Goal: Task Accomplishment & Management: Complete application form

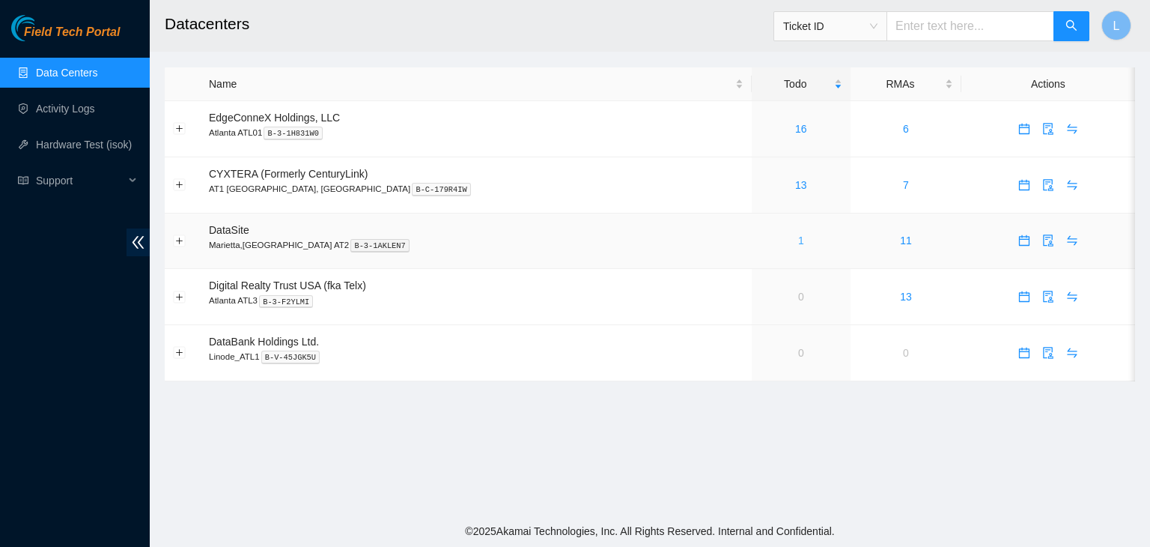
click at [798, 245] on link "1" at bounding box center [801, 240] width 6 height 12
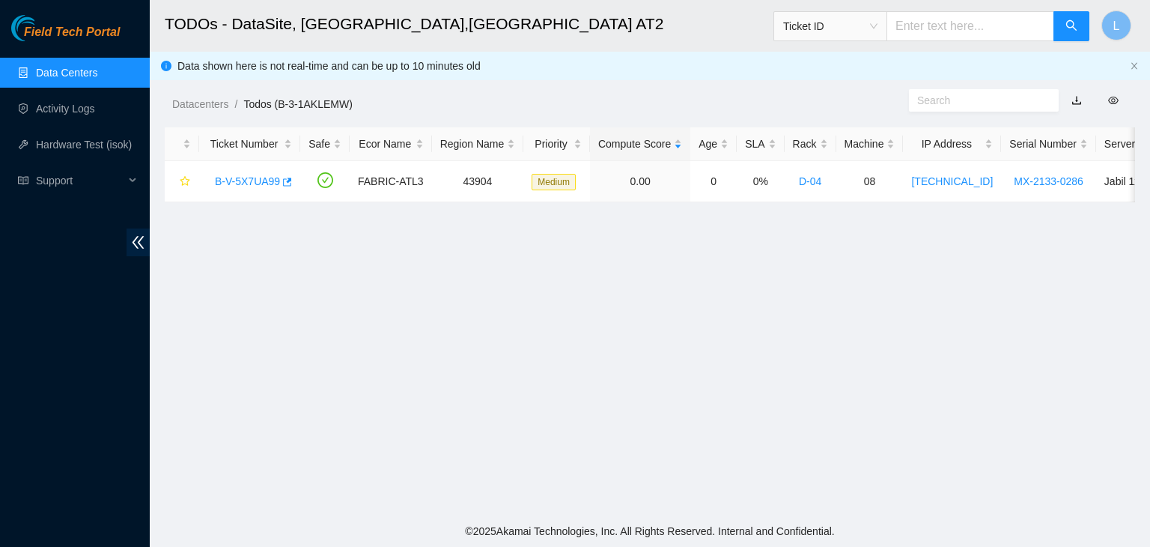
click at [77, 77] on link "Data Centers" at bounding box center [66, 73] width 61 height 12
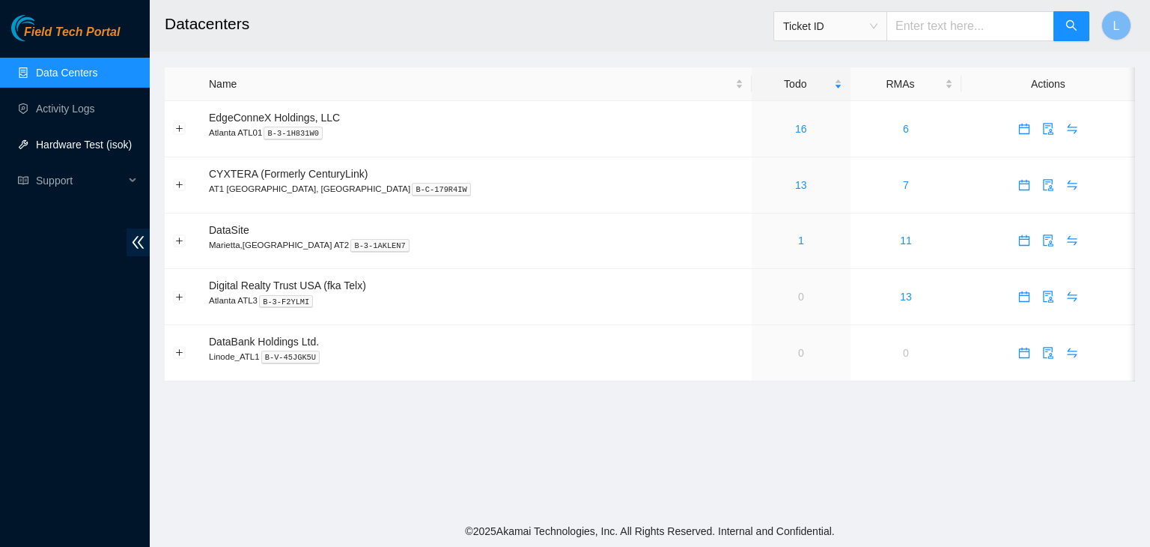
click at [58, 151] on link "Hardware Test (isok)" at bounding box center [84, 145] width 96 height 12
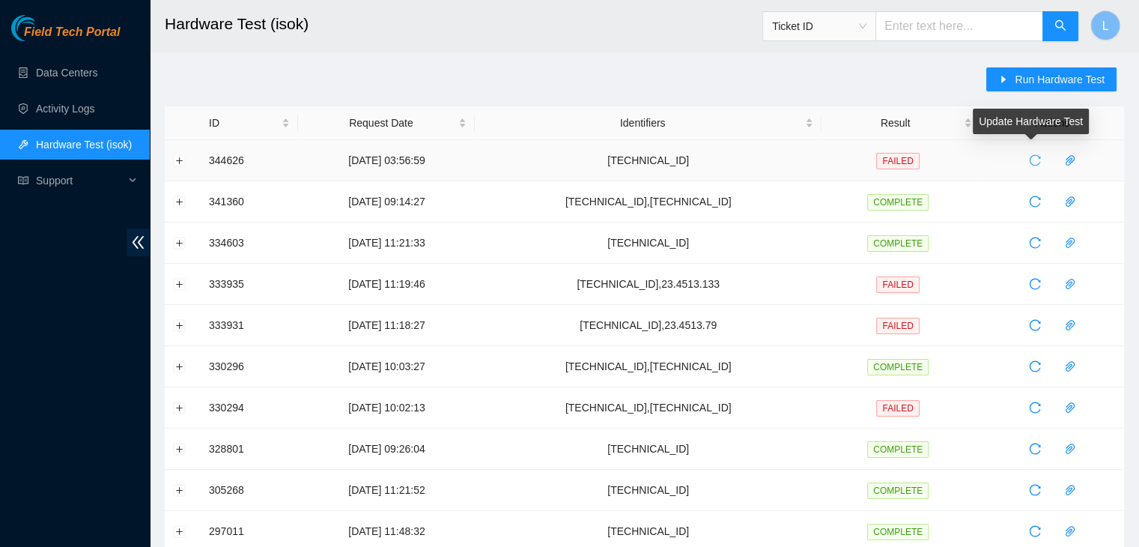
click at [1029, 163] on icon "reload" at bounding box center [1035, 160] width 12 height 12
drag, startPoint x: 179, startPoint y: 159, endPoint x: 180, endPoint y: 172, distance: 12.8
click at [180, 160] on button "Expand row" at bounding box center [180, 160] width 12 height 12
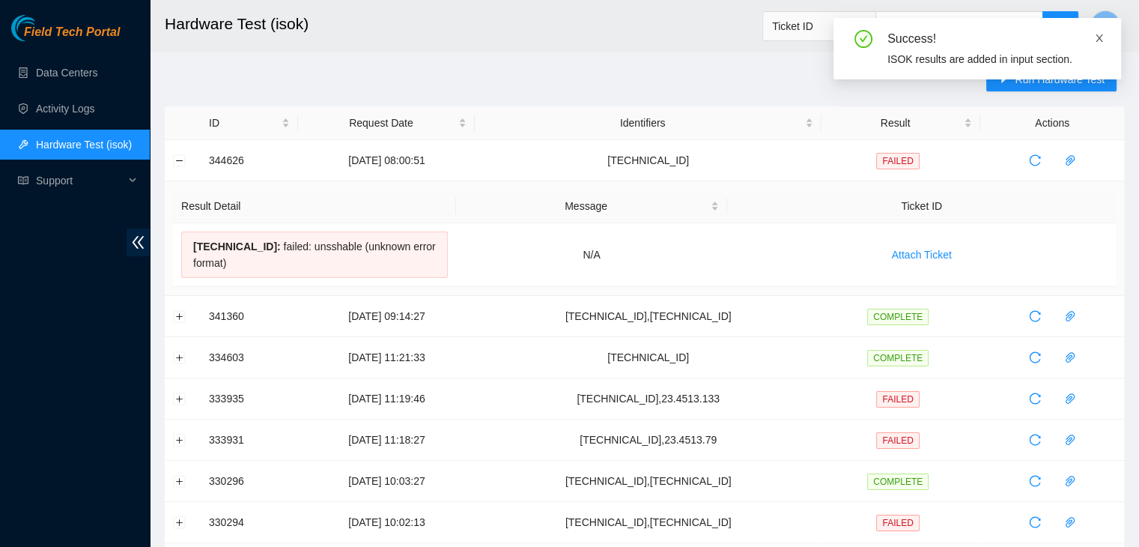
click at [1102, 40] on icon "close" at bounding box center [1099, 38] width 10 height 10
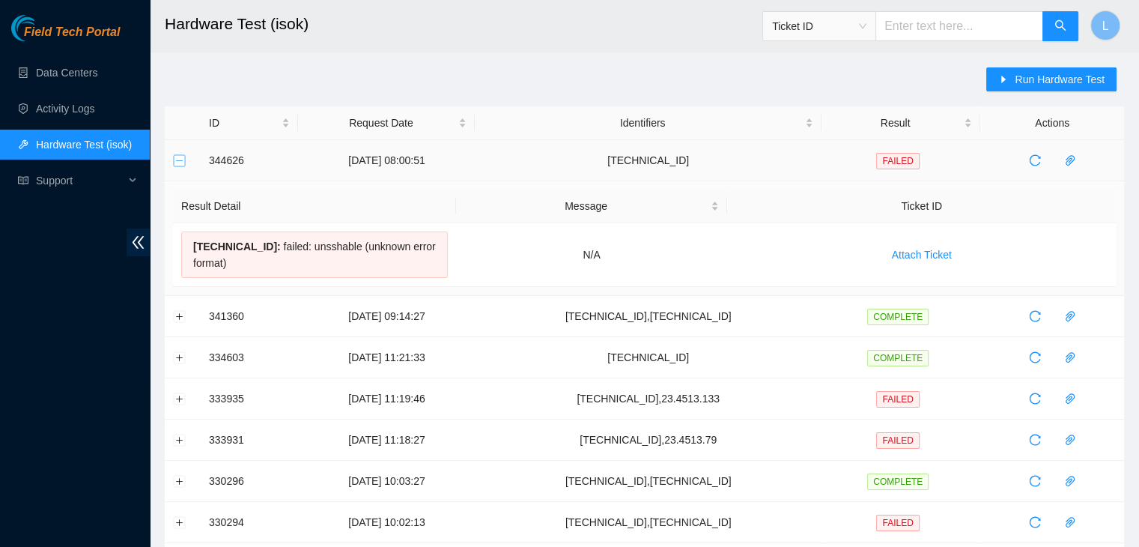
click at [183, 162] on button "Collapse row" at bounding box center [180, 160] width 12 height 12
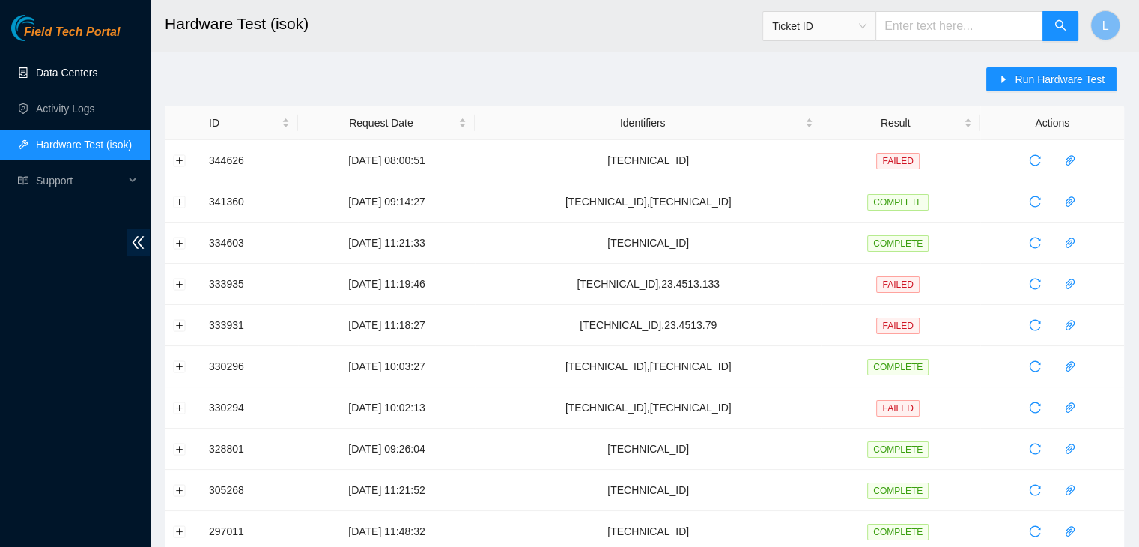
click at [90, 79] on link "Data Centers" at bounding box center [66, 73] width 61 height 12
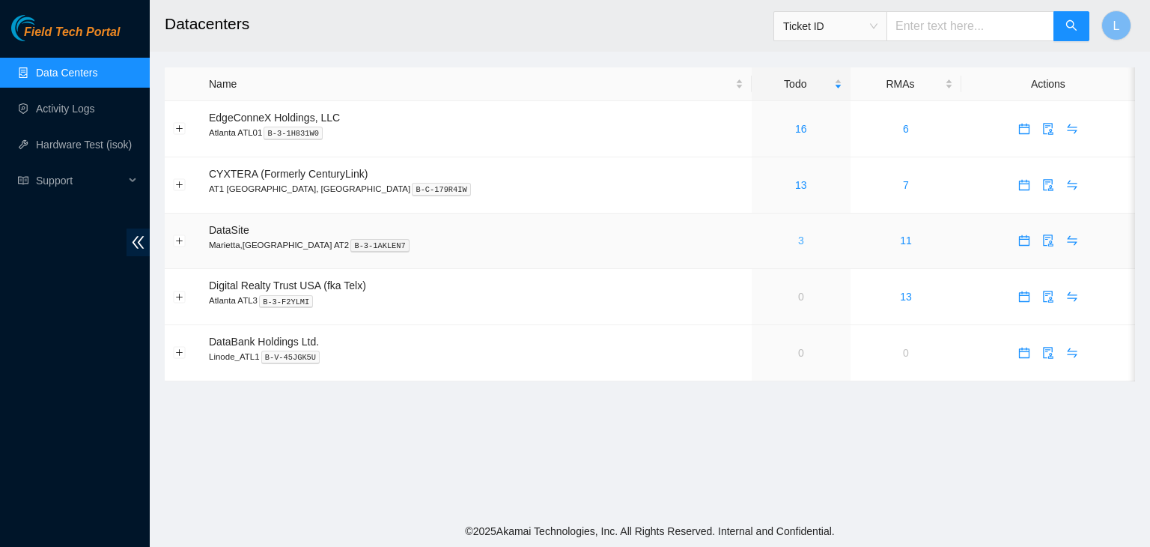
click at [798, 246] on link "3" at bounding box center [801, 240] width 6 height 12
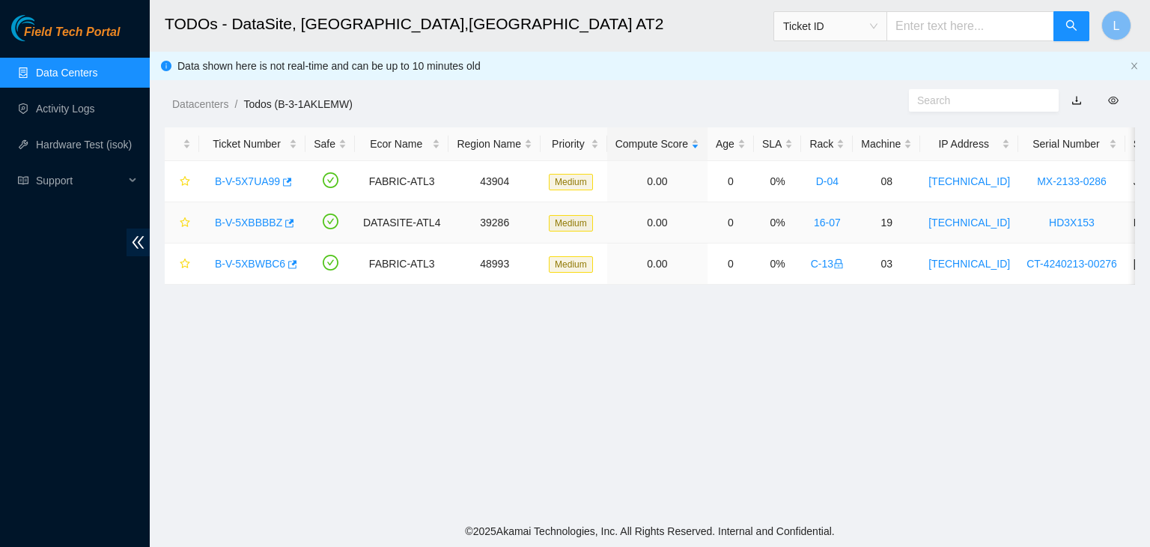
click at [244, 225] on link "B-V-5XBBBBZ" at bounding box center [248, 222] width 67 height 12
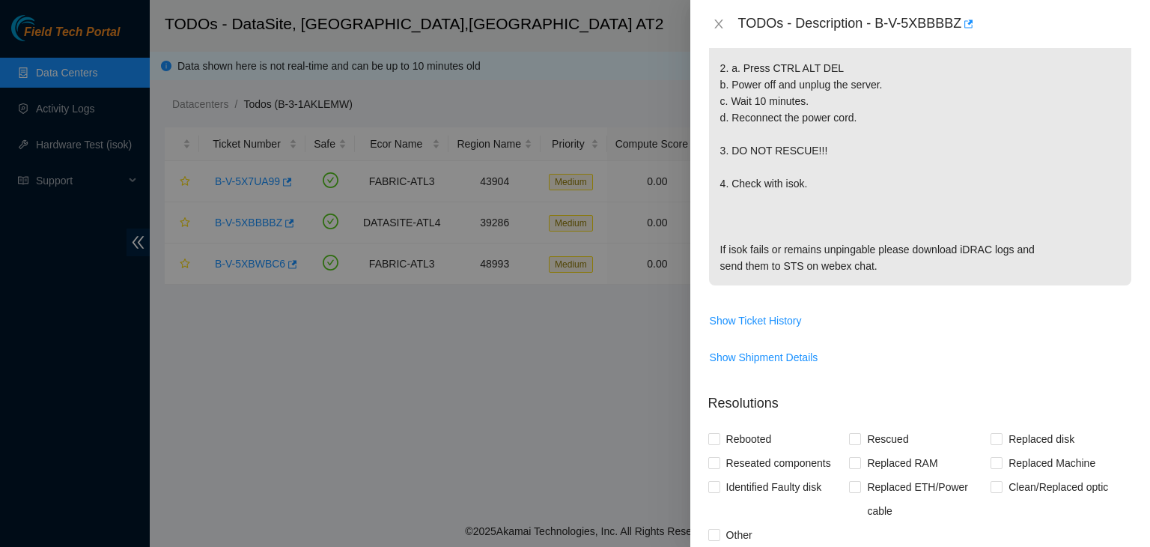
scroll to position [674, 0]
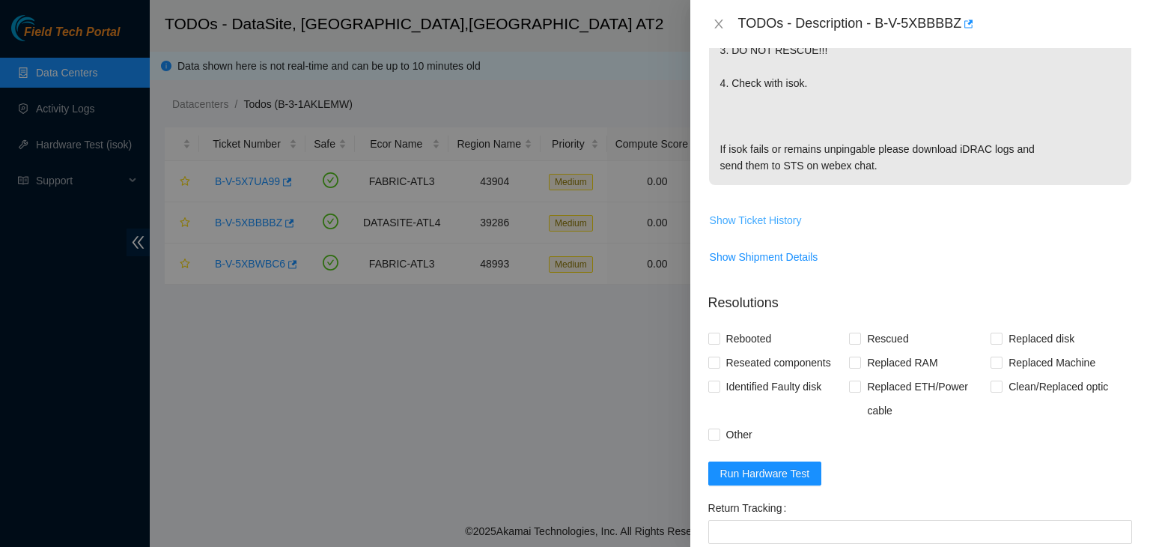
click at [776, 228] on span "Show Ticket History" at bounding box center [756, 220] width 92 height 16
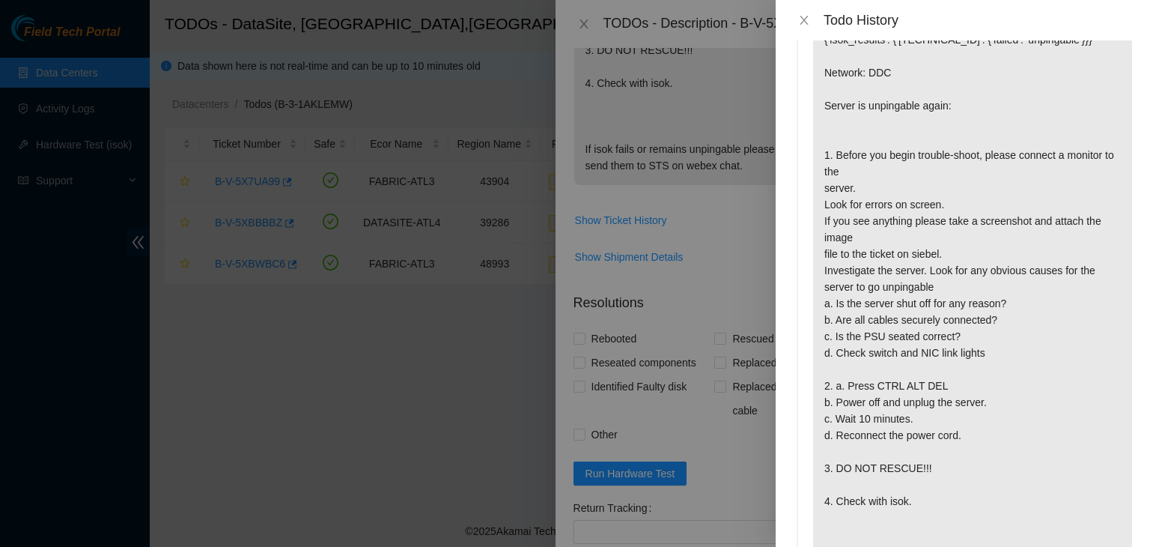
scroll to position [0, 0]
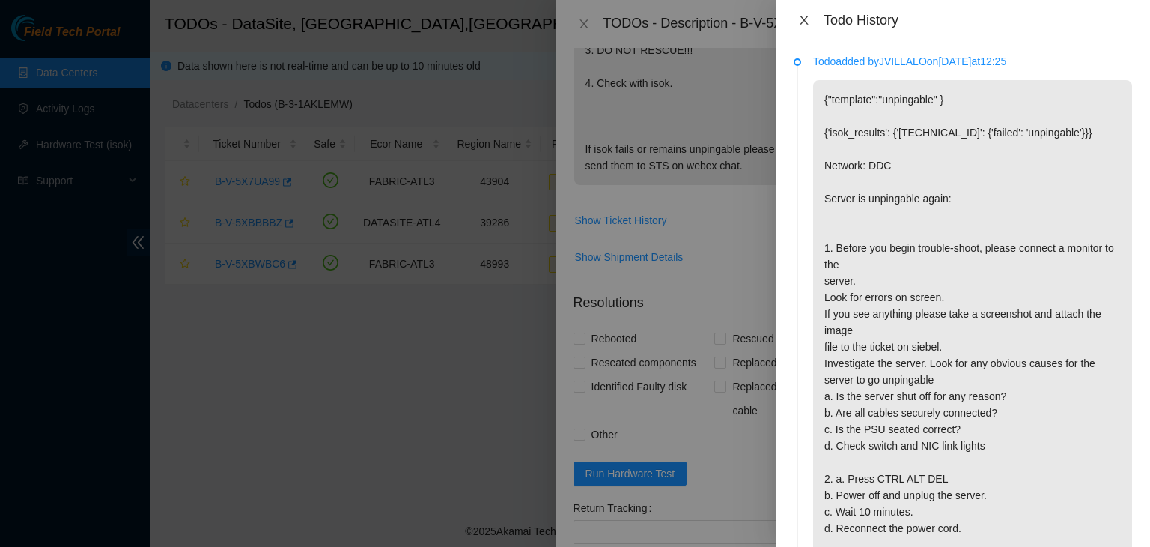
click at [809, 22] on icon "close" at bounding box center [804, 20] width 12 height 12
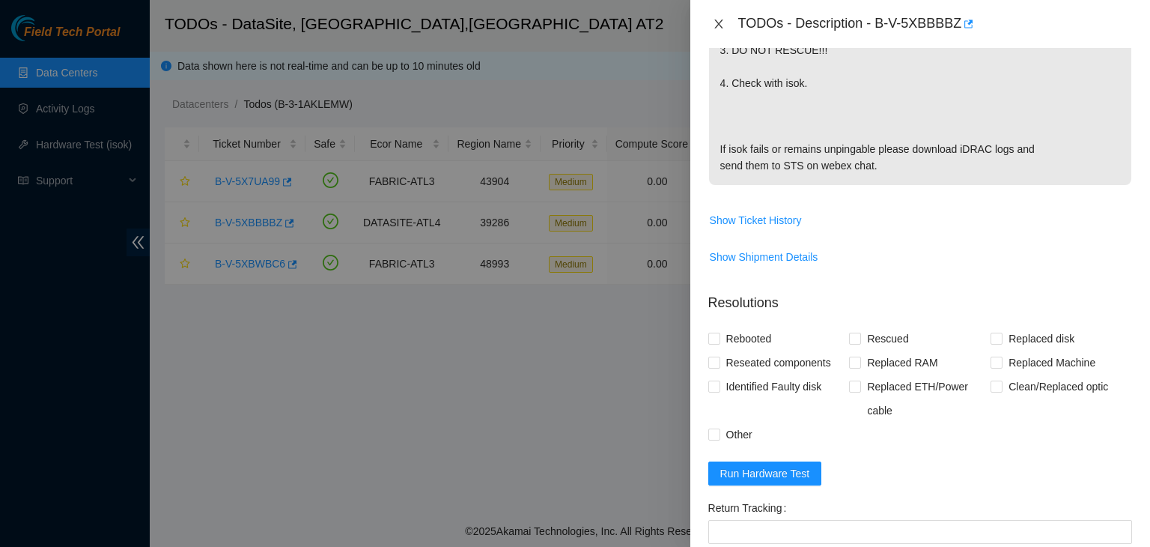
click at [722, 24] on icon "close" at bounding box center [719, 24] width 12 height 12
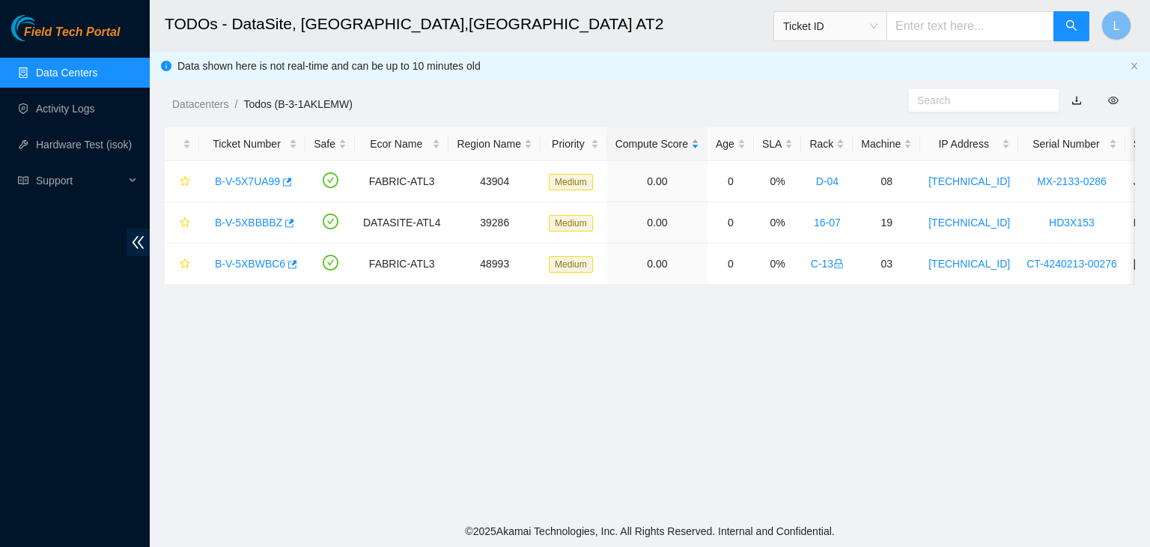
scroll to position [440, 0]
click at [263, 267] on link "B-V-5XBWBC6" at bounding box center [250, 264] width 70 height 12
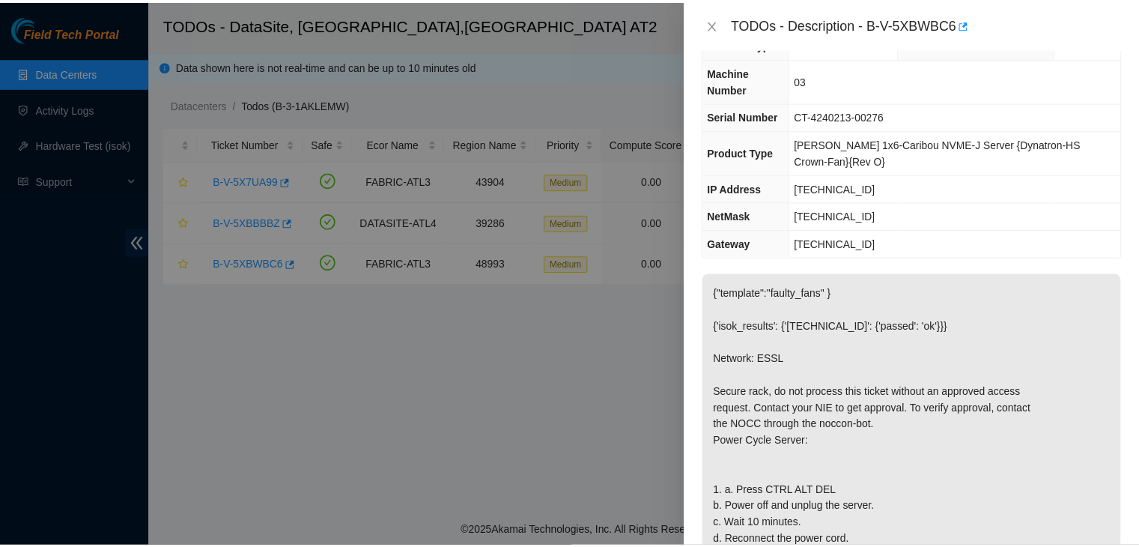
scroll to position [33, 0]
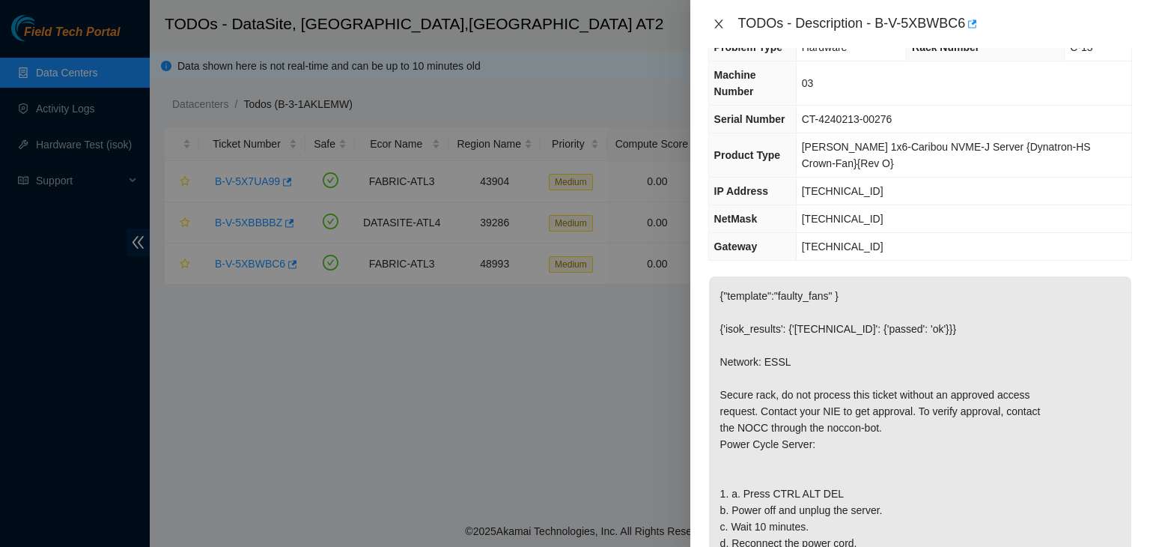
click at [722, 25] on icon "close" at bounding box center [719, 24] width 12 height 12
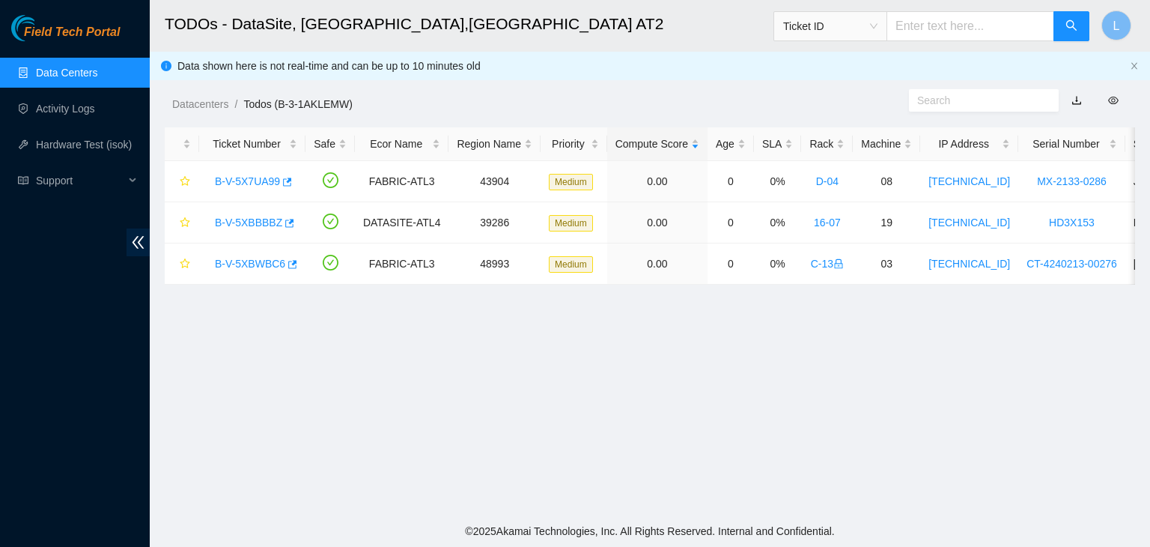
click at [66, 70] on link "Data Centers" at bounding box center [66, 73] width 61 height 12
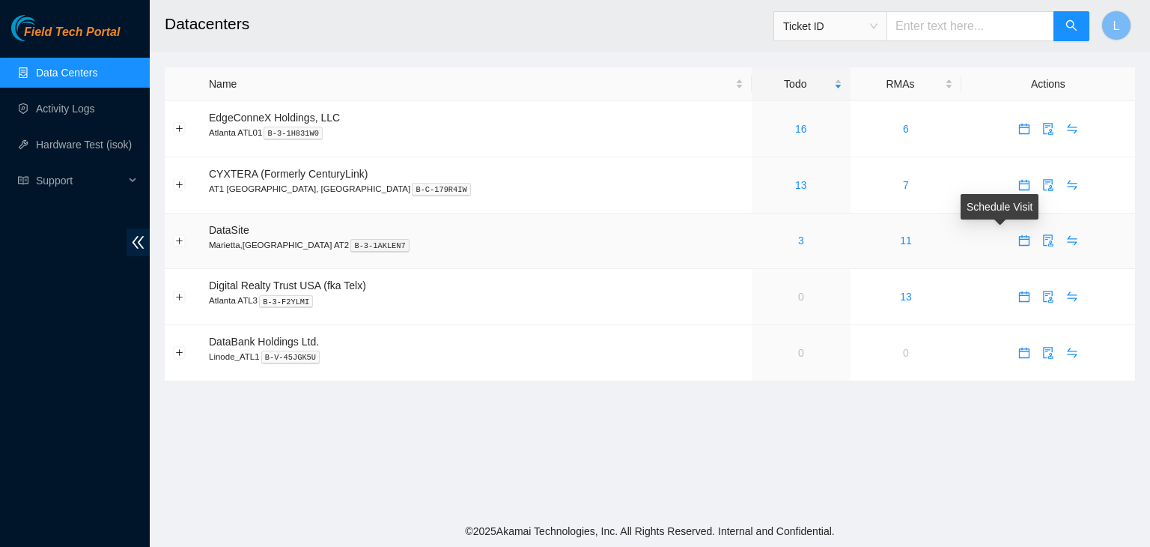
click at [1018, 243] on icon "calendar" at bounding box center [1024, 240] width 12 height 12
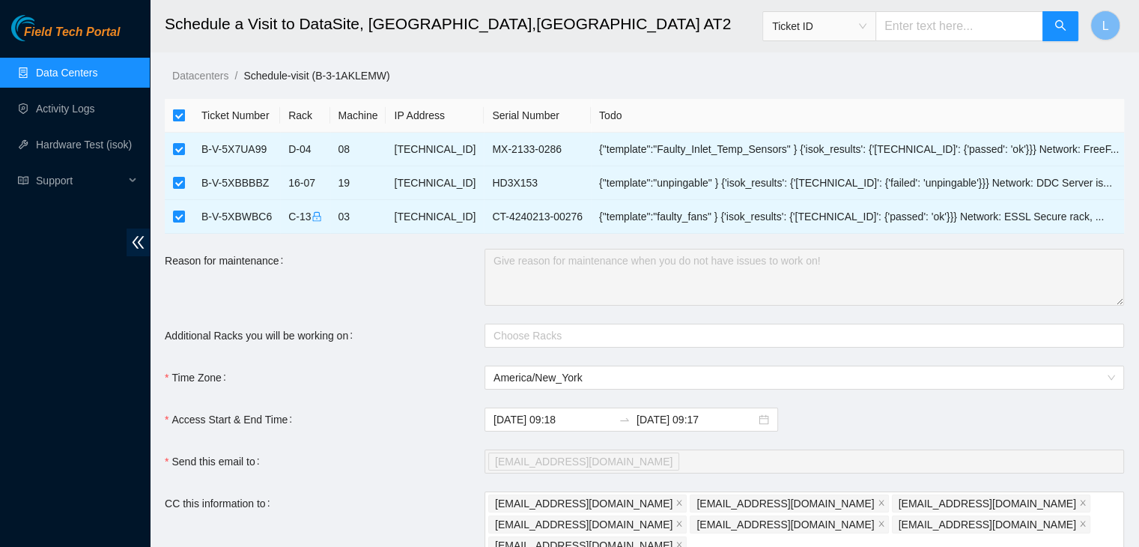
click at [183, 115] on input "checkbox" at bounding box center [179, 115] width 12 height 12
checkbox input "false"
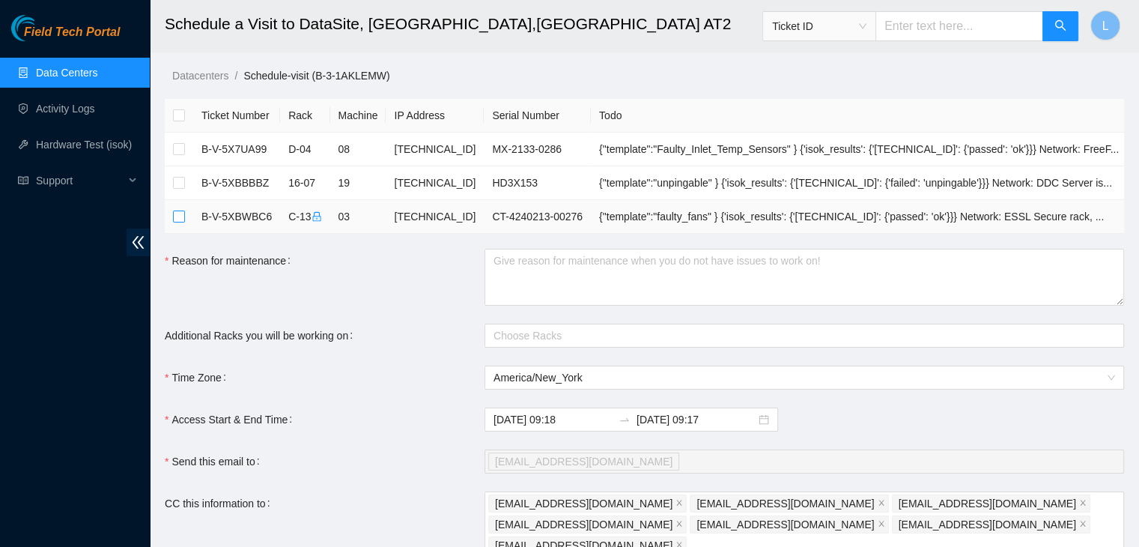
click at [182, 221] on input "checkbox" at bounding box center [179, 216] width 12 height 12
checkbox input "true"
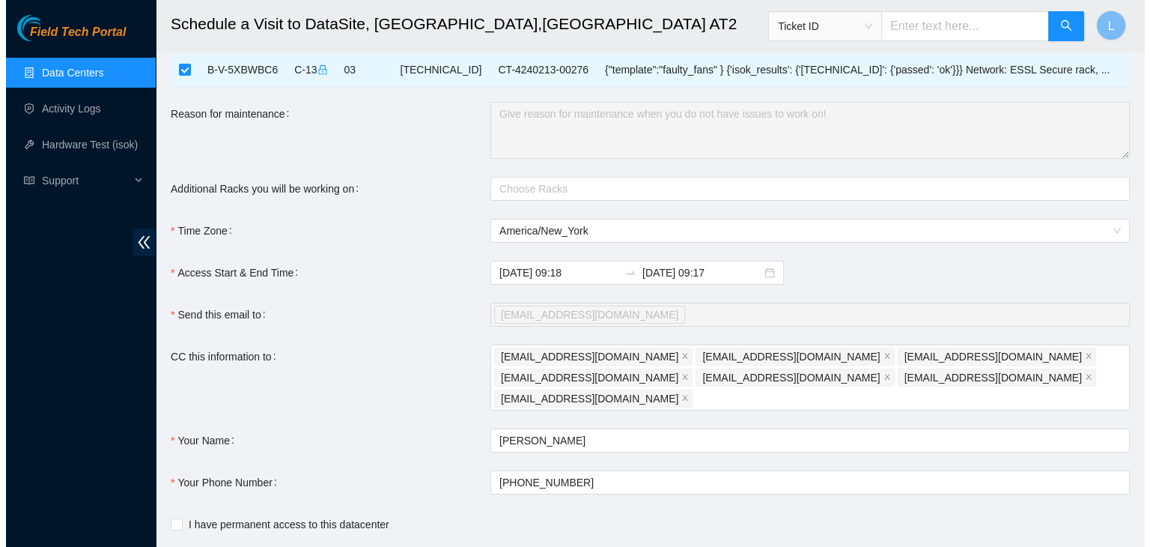
scroll to position [206, 0]
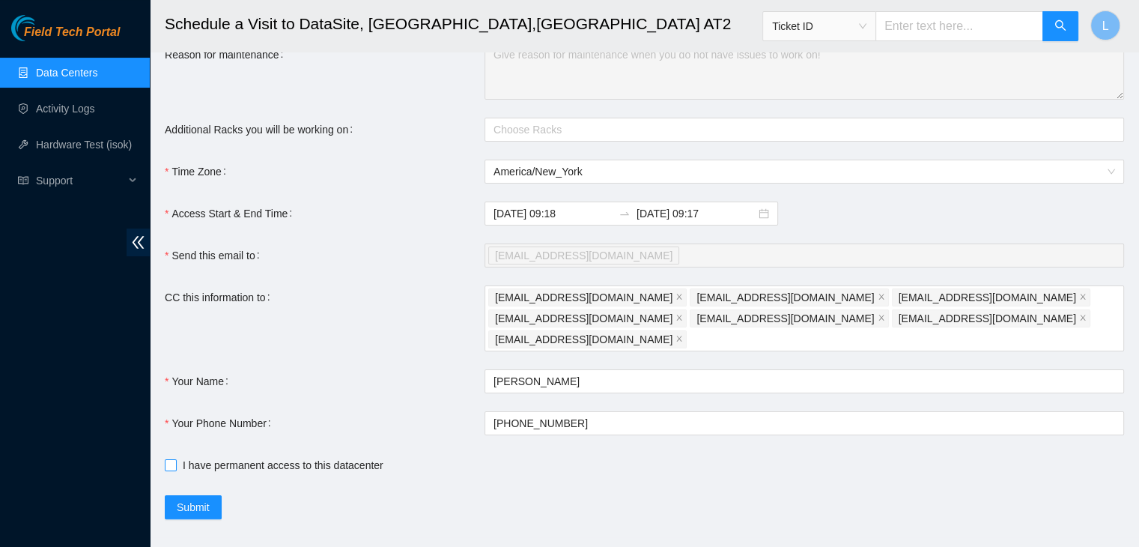
click at [168, 459] on input "I have permanent access to this datacenter" at bounding box center [170, 464] width 10 height 10
checkbox input "true"
click at [195, 499] on span "Submit" at bounding box center [193, 507] width 33 height 16
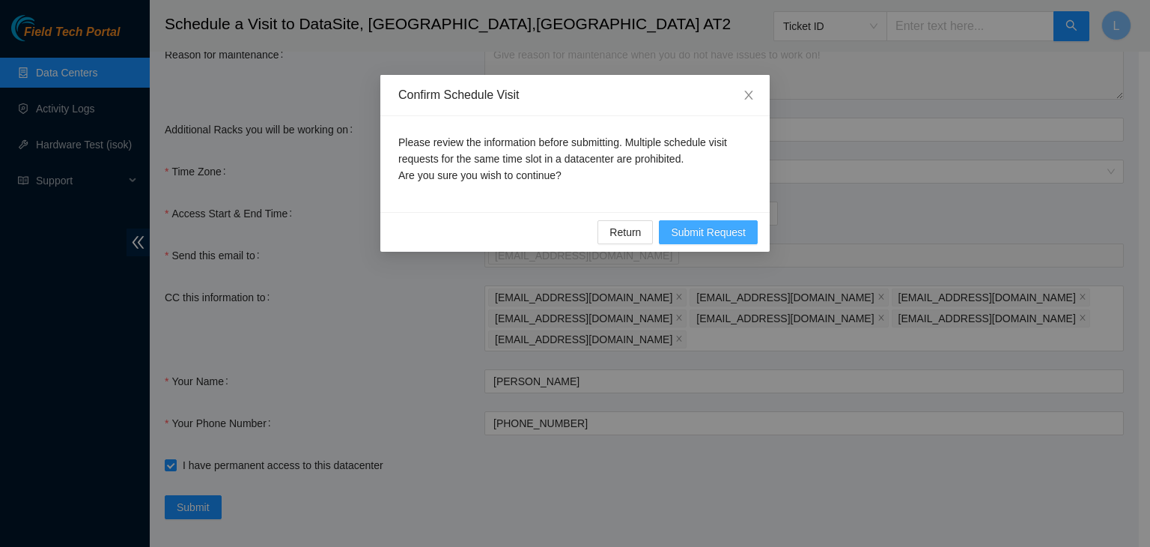
click at [716, 236] on span "Submit Request" at bounding box center [708, 232] width 75 height 16
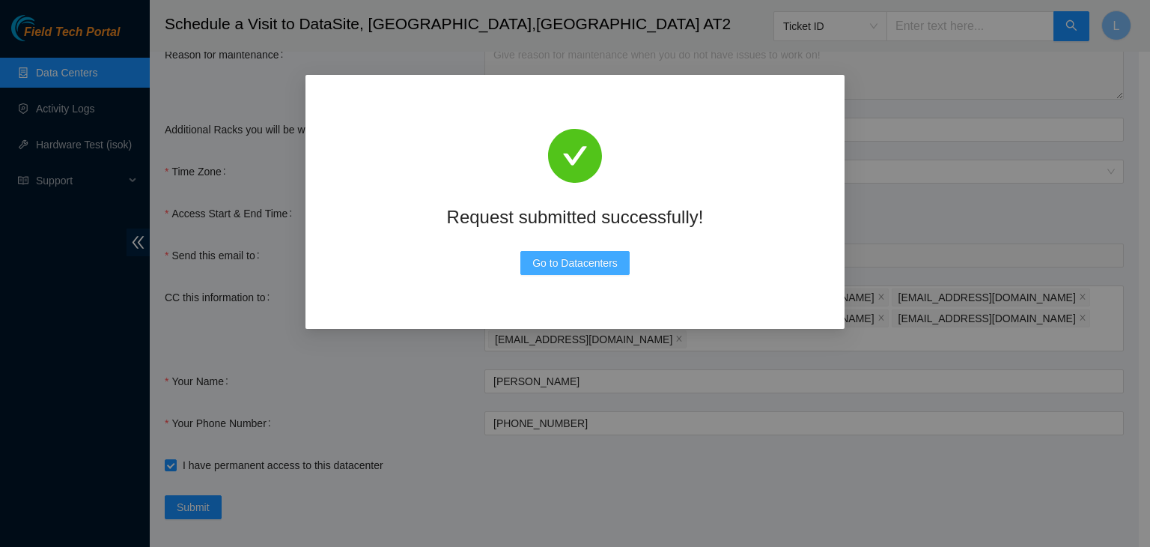
click at [579, 266] on span "Go to Datacenters" at bounding box center [574, 263] width 85 height 16
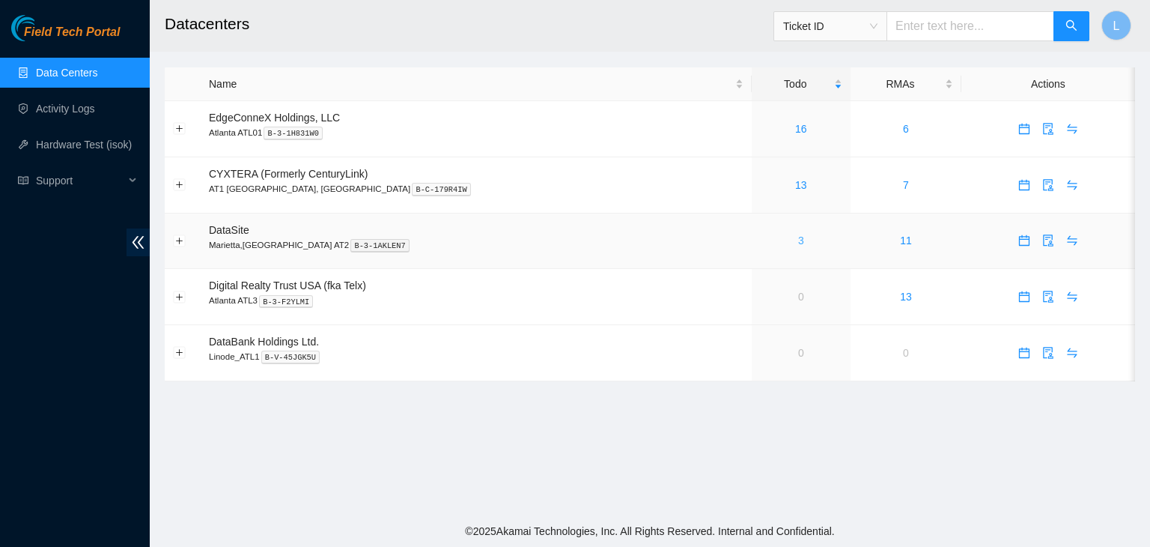
click at [798, 243] on link "3" at bounding box center [801, 240] width 6 height 12
